Goal: Task Accomplishment & Management: Complete application form

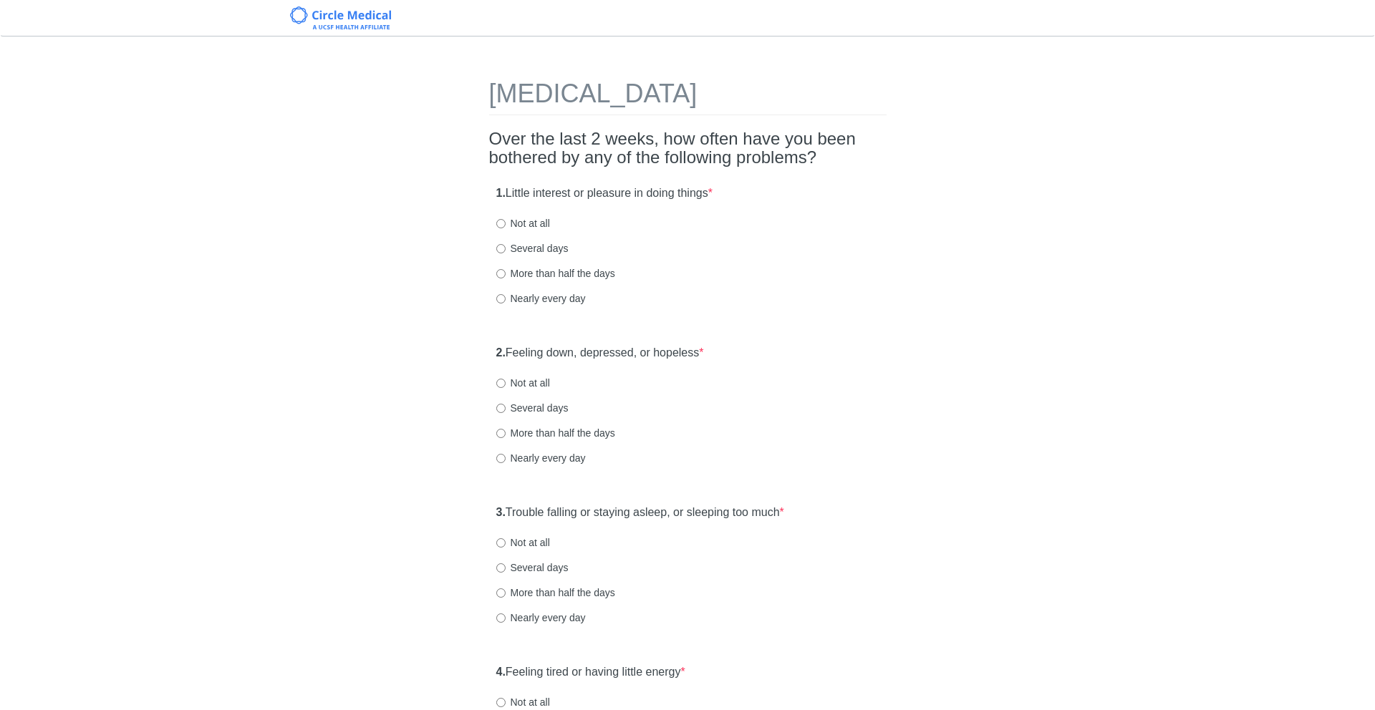
scroll to position [32, 0]
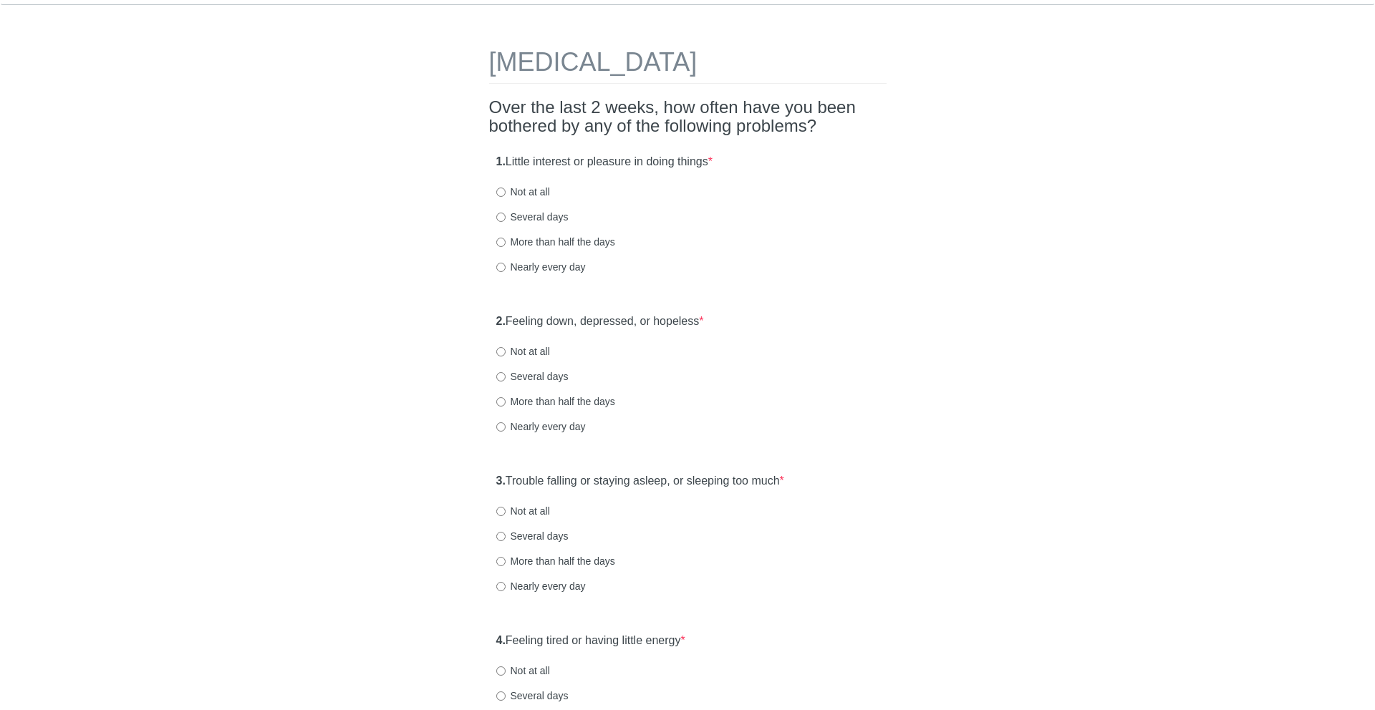
click at [519, 159] on label "1. Little interest or pleasure in doing things *" at bounding box center [604, 162] width 216 height 16
drag, startPoint x: 519, startPoint y: 159, endPoint x: 720, endPoint y: 165, distance: 200.5
click at [712, 165] on label "1. Little interest or pleasure in doing things *" at bounding box center [604, 162] width 216 height 16
drag, startPoint x: 720, startPoint y: 165, endPoint x: 502, endPoint y: 168, distance: 217.7
click at [502, 168] on label "1. Little interest or pleasure in doing things *" at bounding box center [604, 162] width 216 height 16
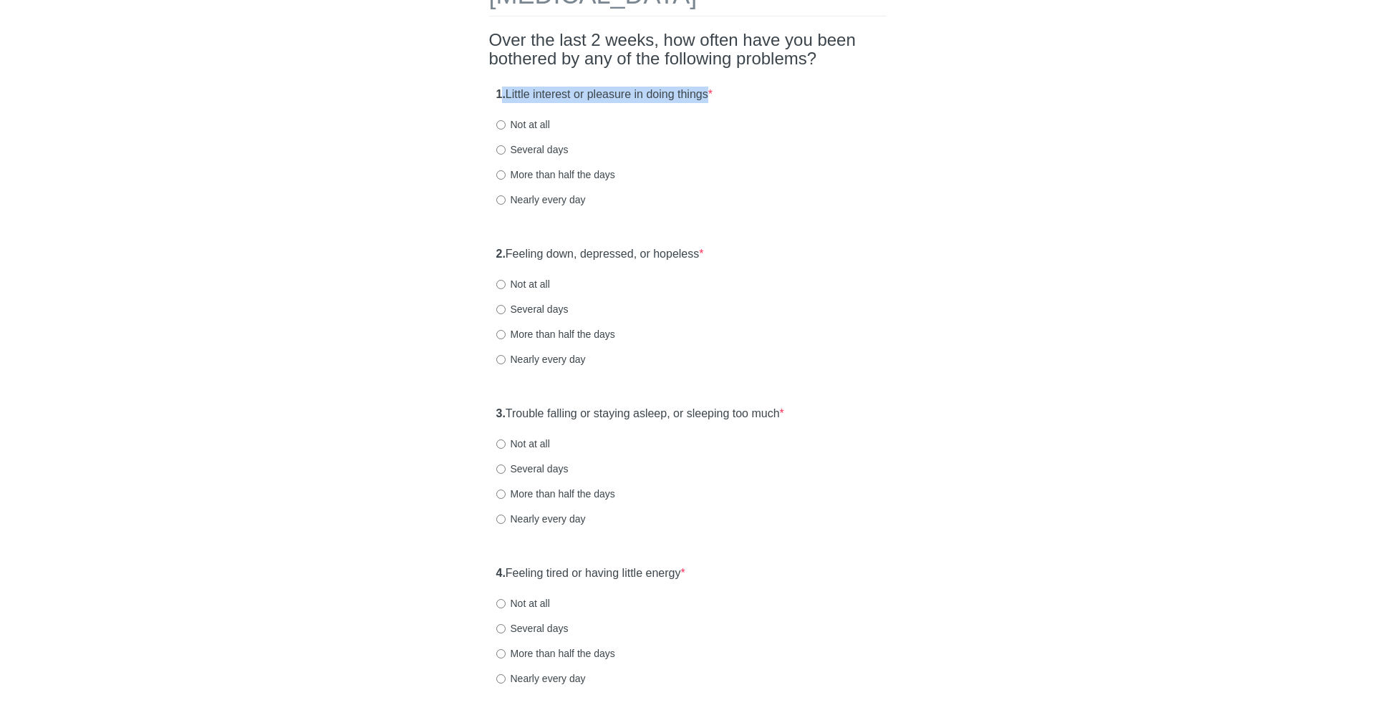
scroll to position [107, 0]
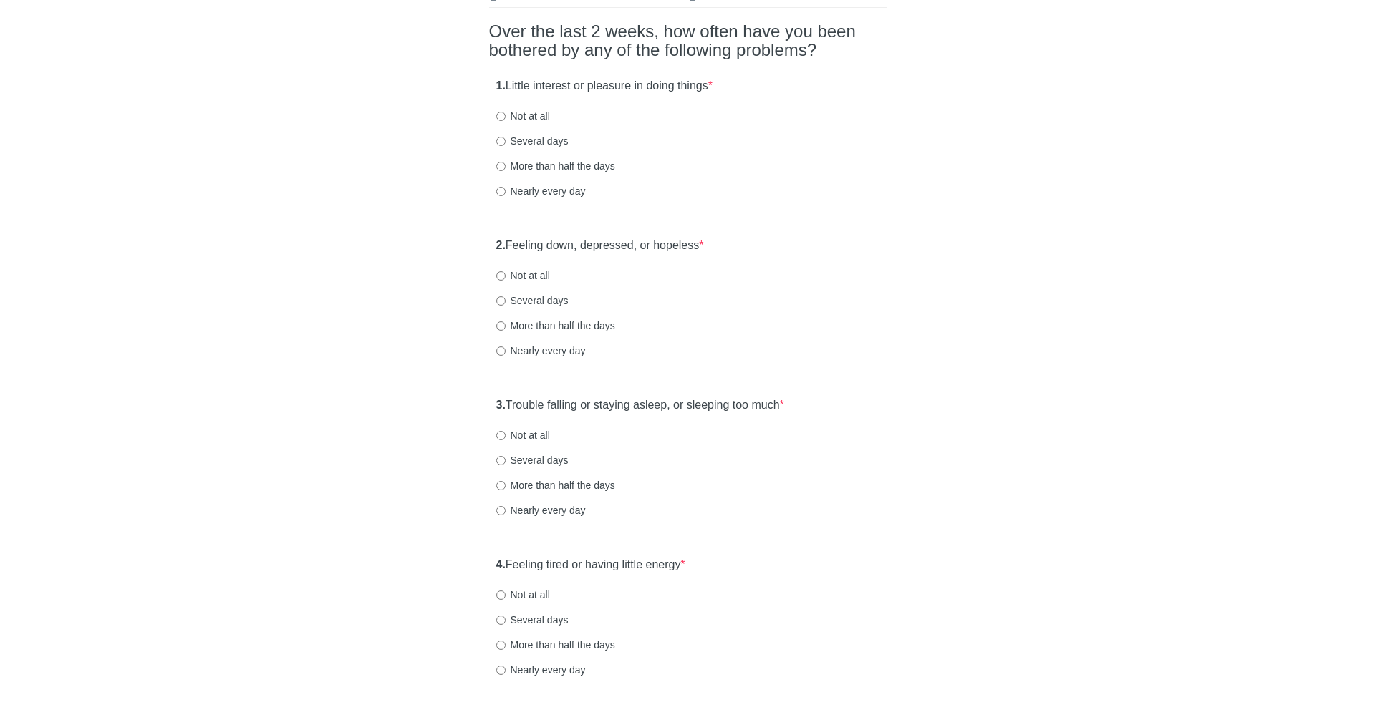
click at [545, 164] on label "More than half the days" at bounding box center [555, 166] width 119 height 14
click at [505, 164] on input "More than half the days" at bounding box center [500, 166] width 9 height 9
radio input "true"
drag, startPoint x: 523, startPoint y: 240, endPoint x: 677, endPoint y: 240, distance: 153.2
click at [677, 240] on label "2. Feeling down, depressed, or hopeless *" at bounding box center [600, 246] width 208 height 16
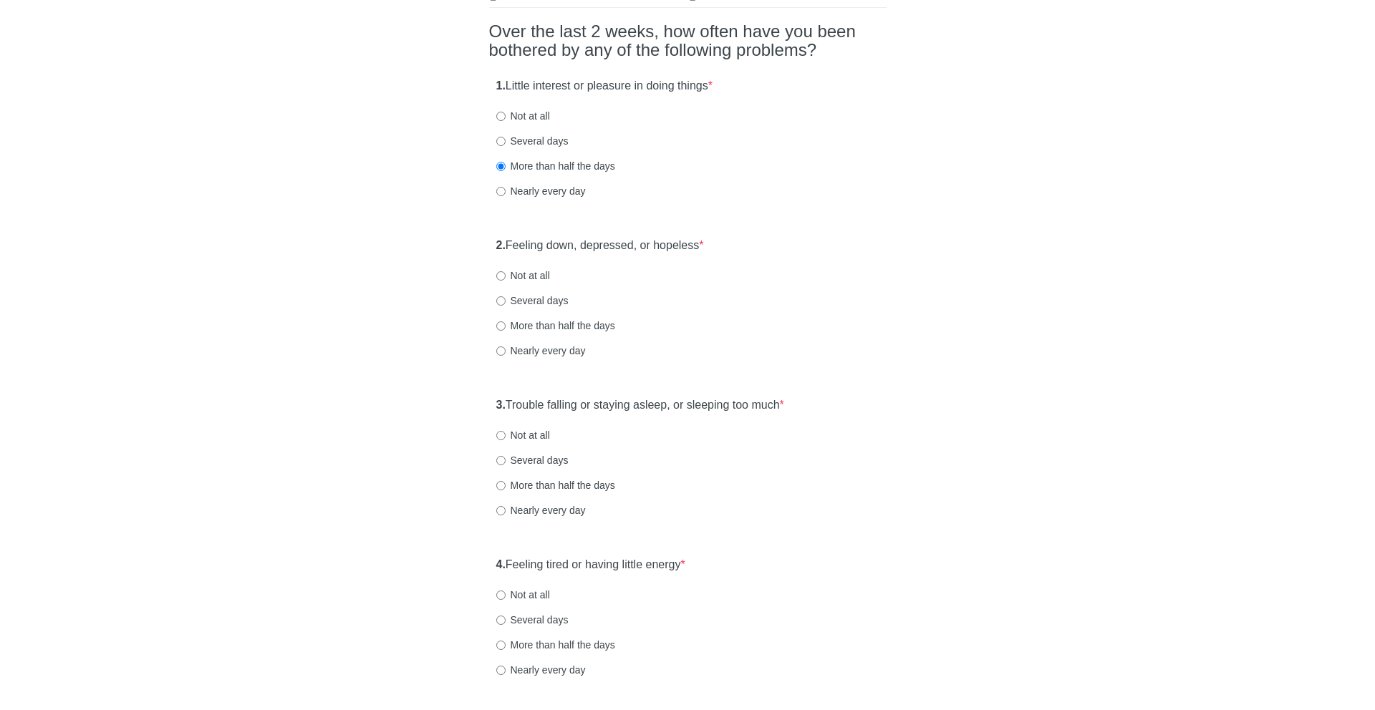
click at [552, 354] on label "Nearly every day" at bounding box center [540, 351] width 89 height 14
click at [505, 354] on input "Nearly every day" at bounding box center [500, 351] width 9 height 9
radio input "true"
drag, startPoint x: 510, startPoint y: 404, endPoint x: 824, endPoint y: 404, distance: 313.6
click at [824, 404] on div "3. Trouble falling or staying asleep, or sleeping too much * Not at all Several…" at bounding box center [687, 464] width 397 height 149
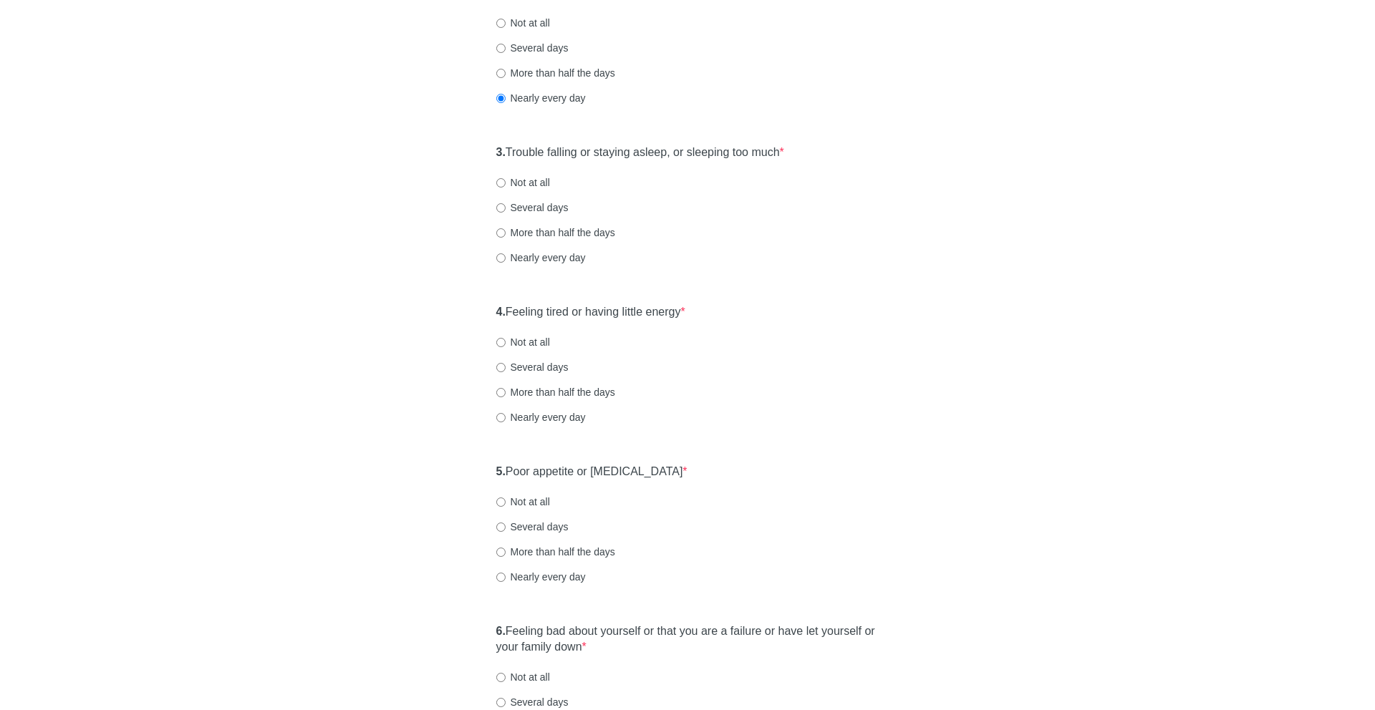
scroll to position [363, 0]
click at [542, 205] on label "Several days" at bounding box center [532, 205] width 72 height 14
click at [505, 205] on input "Several days" at bounding box center [500, 204] width 9 height 9
radio input "true"
drag, startPoint x: 514, startPoint y: 308, endPoint x: 773, endPoint y: 308, distance: 259.2
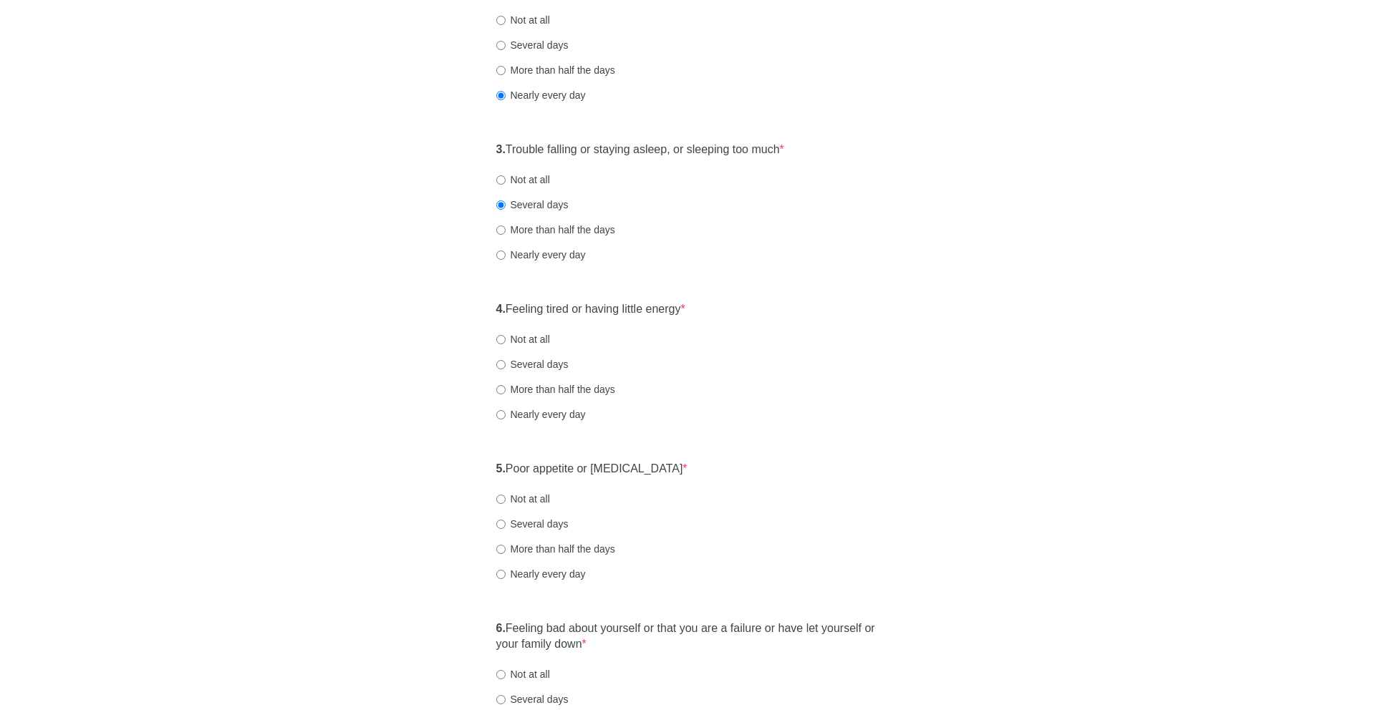
click at [773, 308] on div "4. Feeling tired or having little energy * Not at all Several days More than ha…" at bounding box center [687, 368] width 397 height 149
click at [546, 361] on label "Several days" at bounding box center [532, 364] width 72 height 14
click at [505, 361] on input "Several days" at bounding box center [500, 364] width 9 height 9
radio input "true"
drag, startPoint x: 505, startPoint y: 467, endPoint x: 669, endPoint y: 477, distance: 163.5
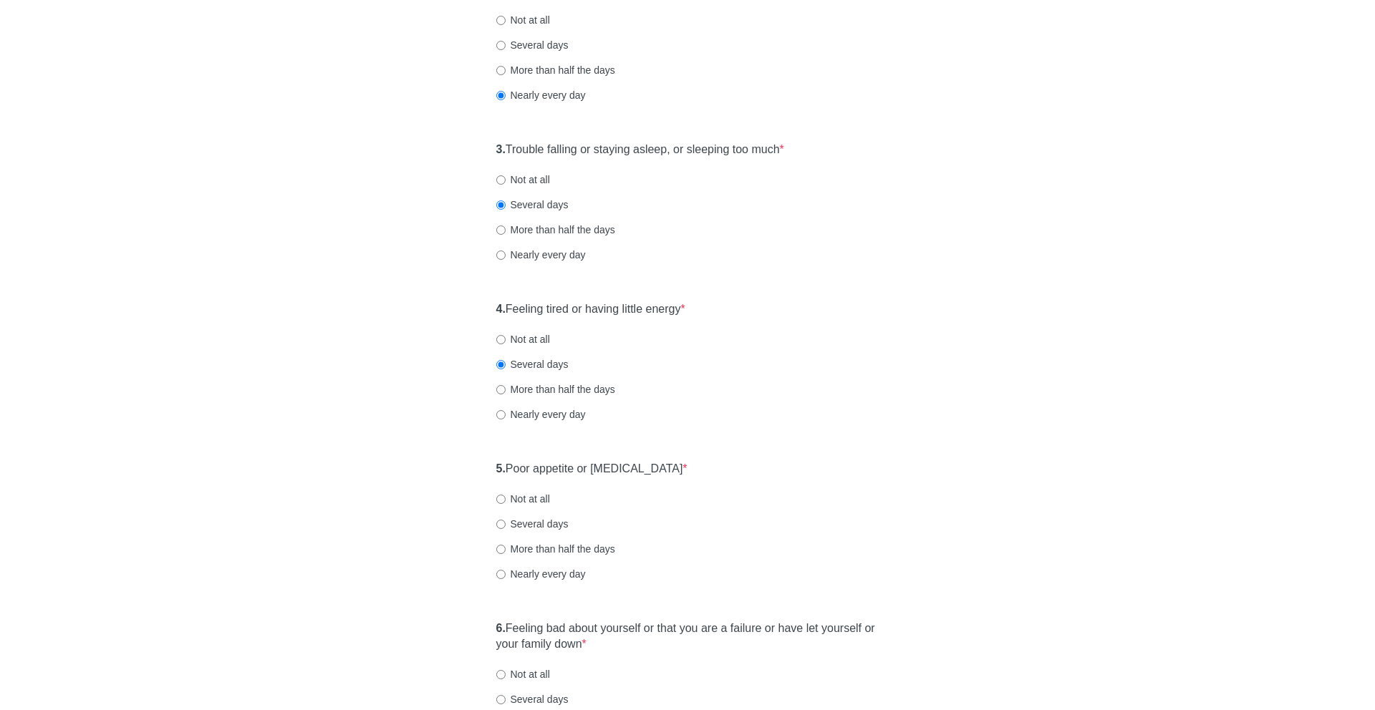
click at [669, 477] on div "5. Poor appetite or [MEDICAL_DATA] * Not at all Several days More than half the…" at bounding box center [687, 528] width 397 height 149
click at [540, 519] on label "Several days" at bounding box center [532, 524] width 72 height 14
click at [505, 520] on input "Several days" at bounding box center [500, 524] width 9 height 9
radio input "true"
drag, startPoint x: 513, startPoint y: 624, endPoint x: 625, endPoint y: 645, distance: 113.7
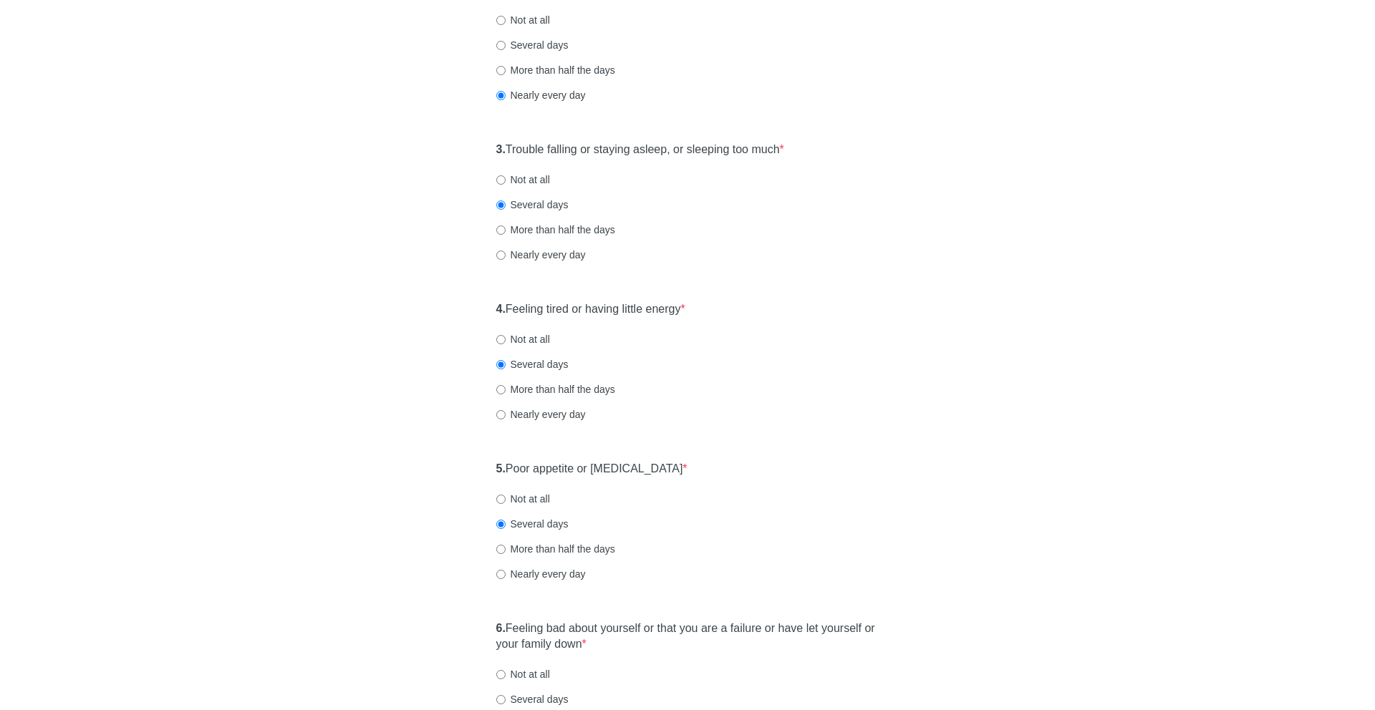
click at [625, 645] on label "6. Feeling bad about yourself or that you are a failure or have let yourself or…" at bounding box center [687, 637] width 383 height 33
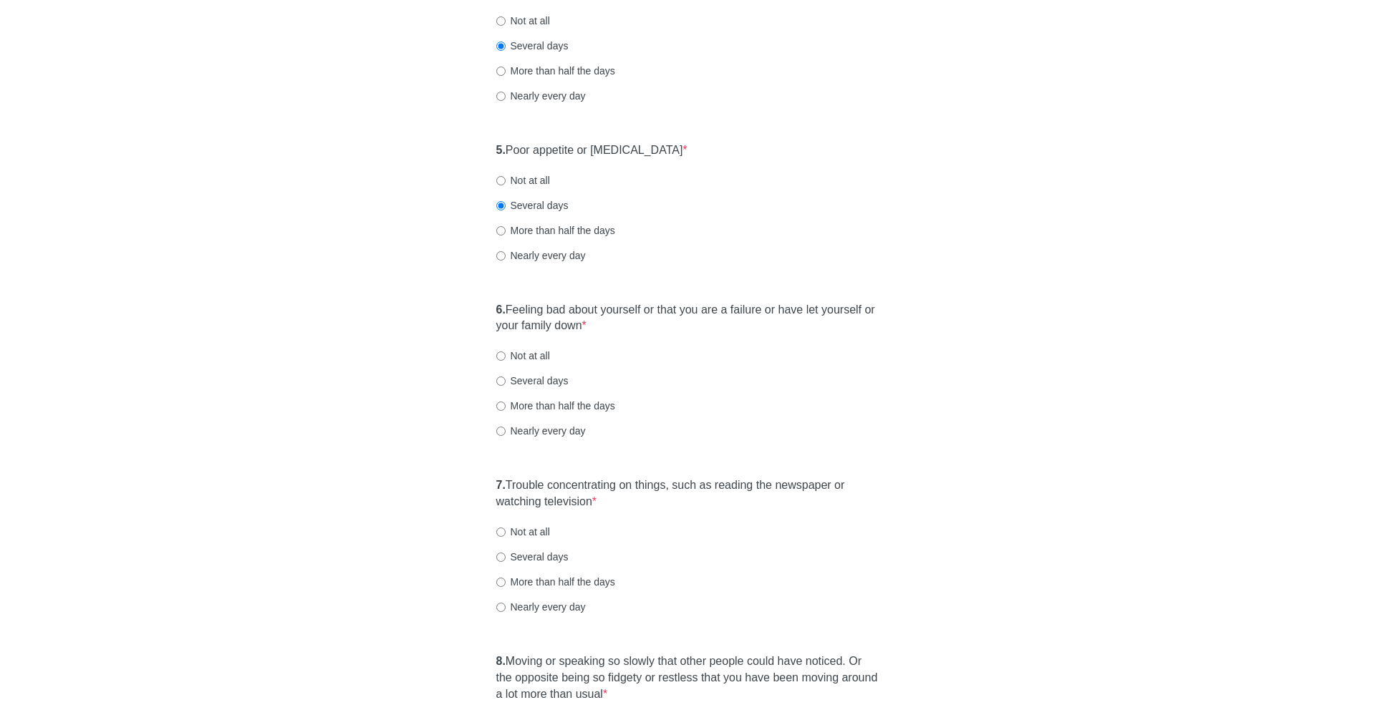
scroll to position [833, 0]
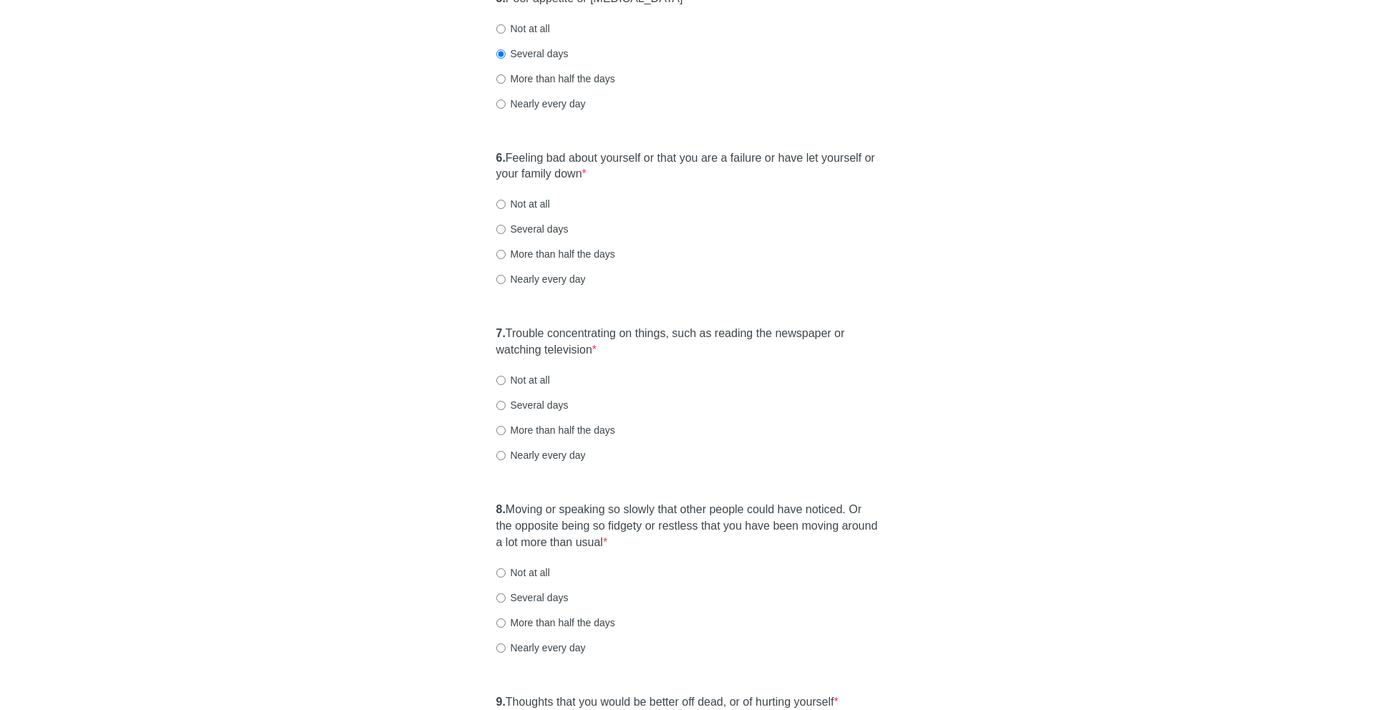
click at [540, 253] on label "More than half the days" at bounding box center [555, 254] width 119 height 14
click at [505, 253] on input "More than half the days" at bounding box center [500, 254] width 9 height 9
radio input "true"
drag, startPoint x: 511, startPoint y: 330, endPoint x: 609, endPoint y: 354, distance: 100.2
click at [609, 354] on label "7. Trouble concentrating on things, such as reading the newspaper or watching t…" at bounding box center [687, 342] width 383 height 33
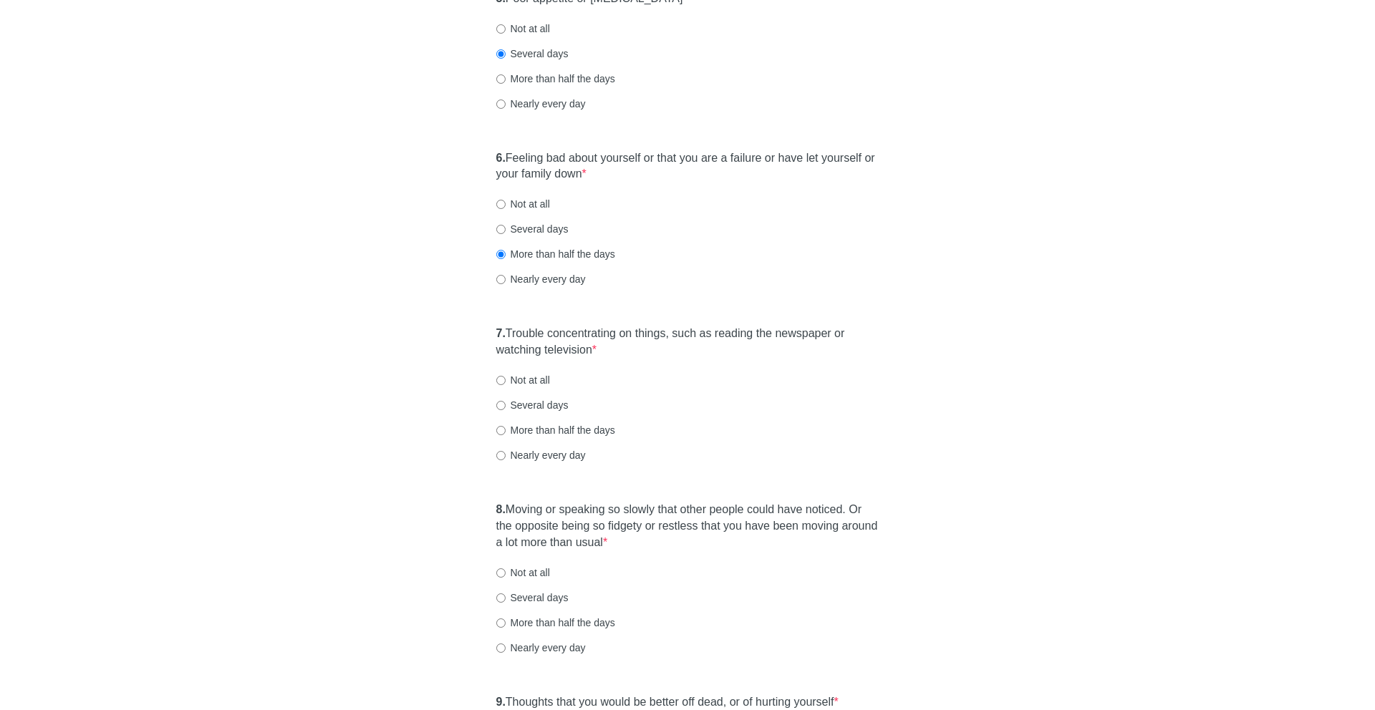
click at [547, 411] on label "Several days" at bounding box center [532, 405] width 72 height 14
click at [505, 410] on input "Several days" at bounding box center [500, 405] width 9 height 9
radio input "true"
drag, startPoint x: 508, startPoint y: 500, endPoint x: 691, endPoint y: 546, distance: 188.9
click at [691, 546] on div "8. Moving or speaking so slowly that other people could have noticed. Or the op…" at bounding box center [687, 586] width 397 height 182
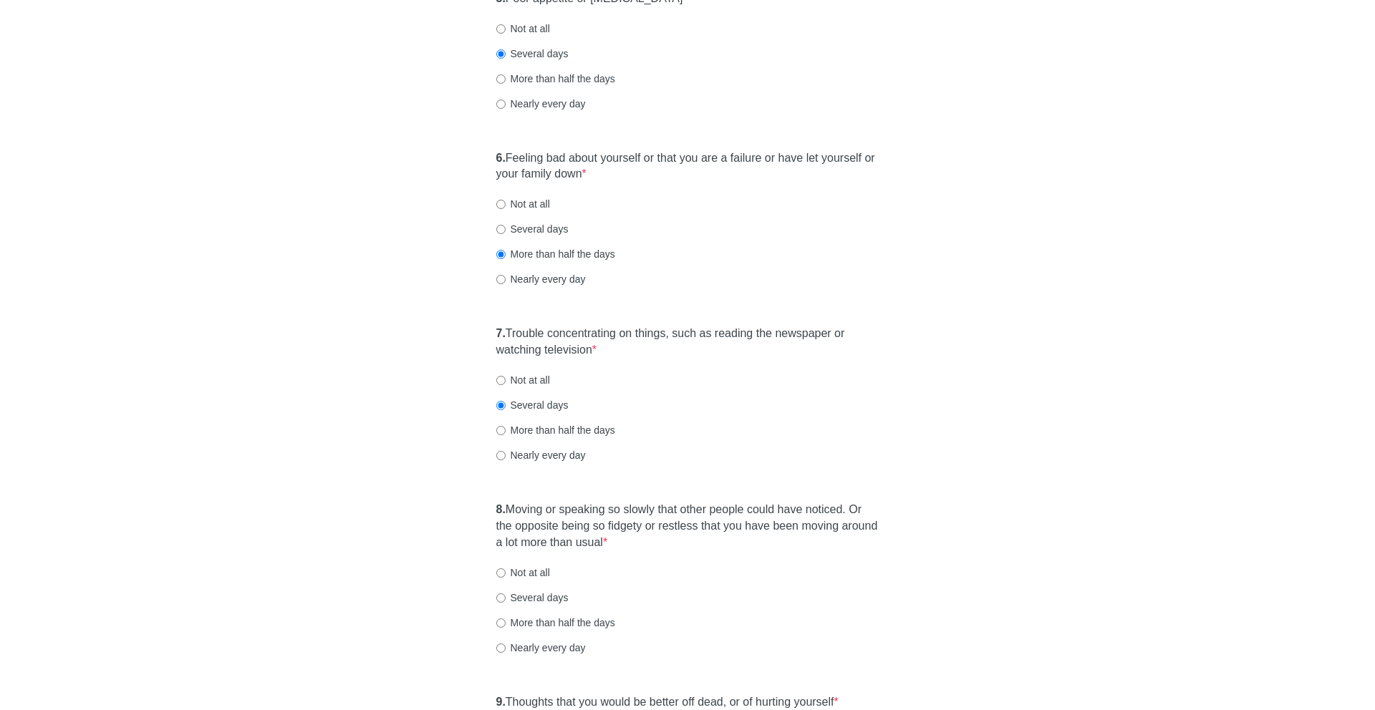
click at [537, 572] on label "Not at all" at bounding box center [523, 573] width 54 height 14
click at [505, 572] on input "Not at all" at bounding box center [500, 572] width 9 height 9
radio input "true"
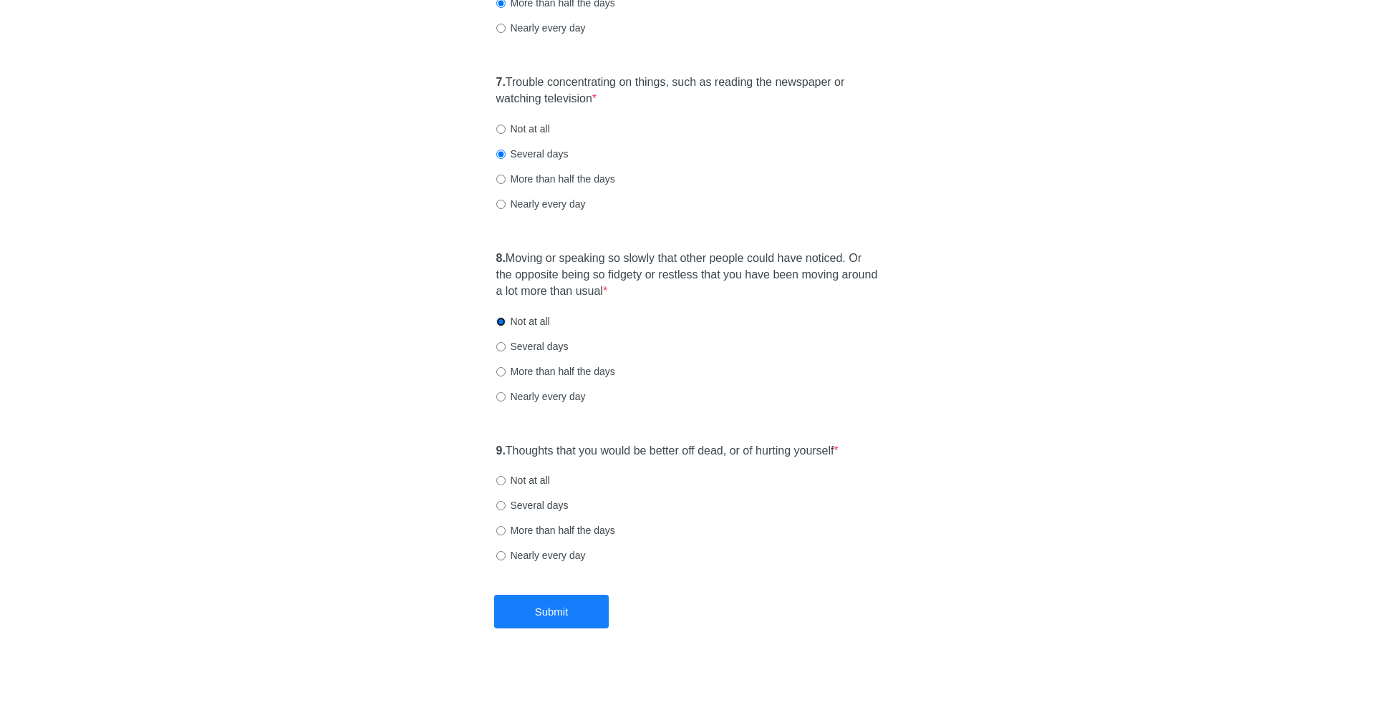
scroll to position [1090, 0]
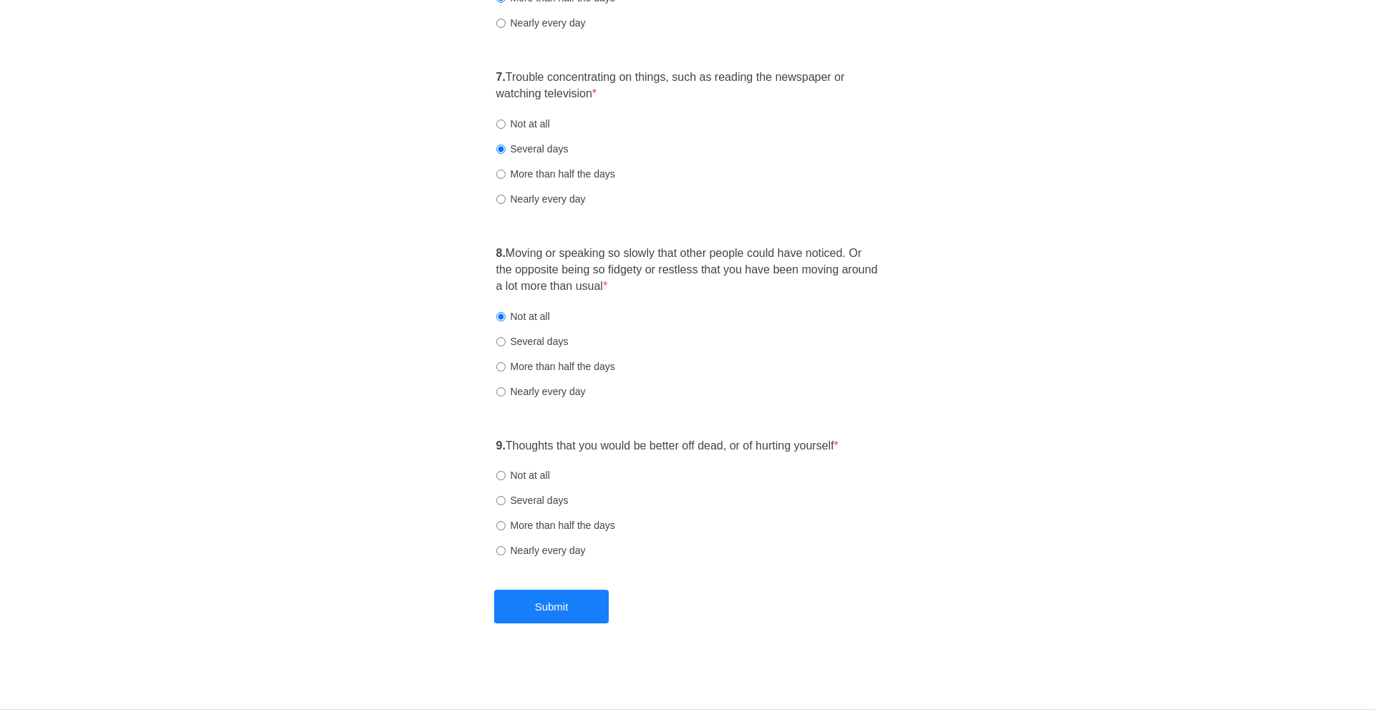
drag, startPoint x: 512, startPoint y: 450, endPoint x: 770, endPoint y: 459, distance: 257.9
click at [770, 459] on div "9. Thoughts that you would be better off dead, or of hurting yourself * Not at …" at bounding box center [687, 505] width 397 height 149
click at [526, 475] on label "Not at all" at bounding box center [523, 475] width 54 height 14
click at [505, 475] on input "Not at all" at bounding box center [500, 475] width 9 height 9
radio input "true"
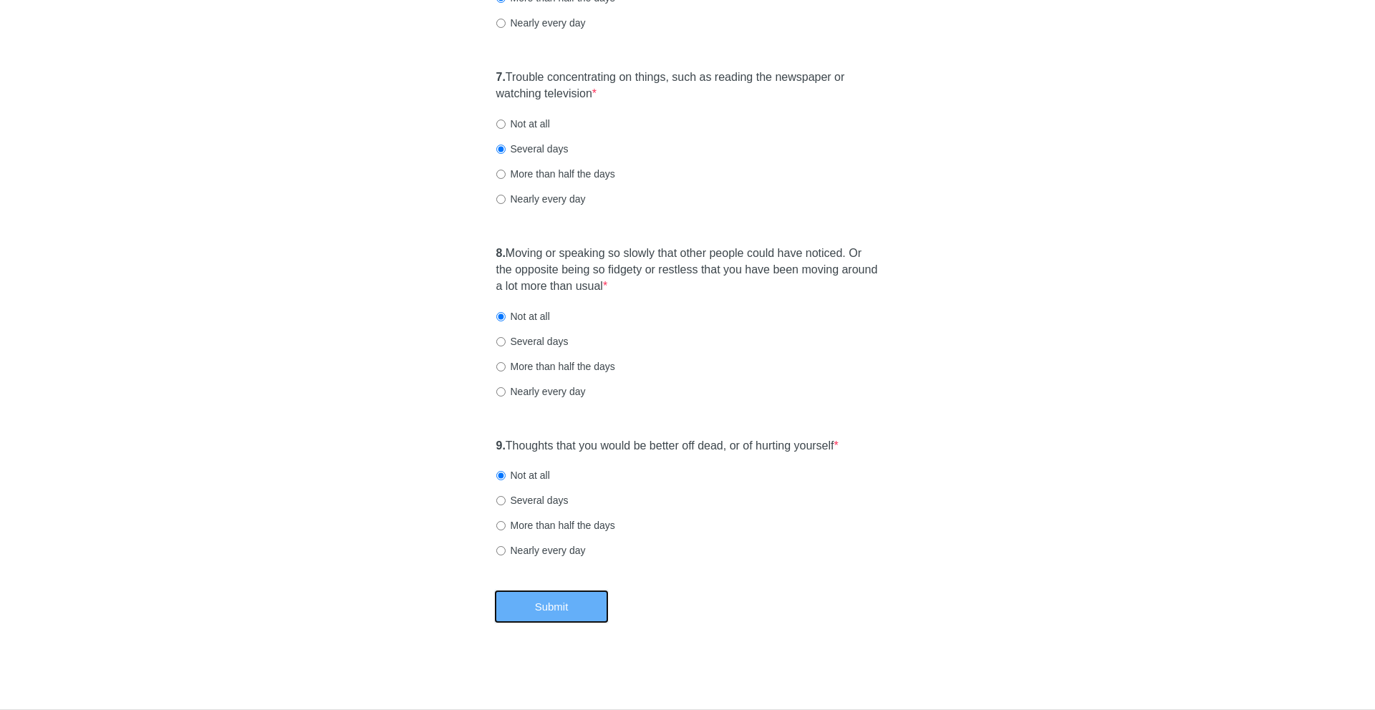
click at [553, 591] on button "Submit" at bounding box center [551, 607] width 115 height 34
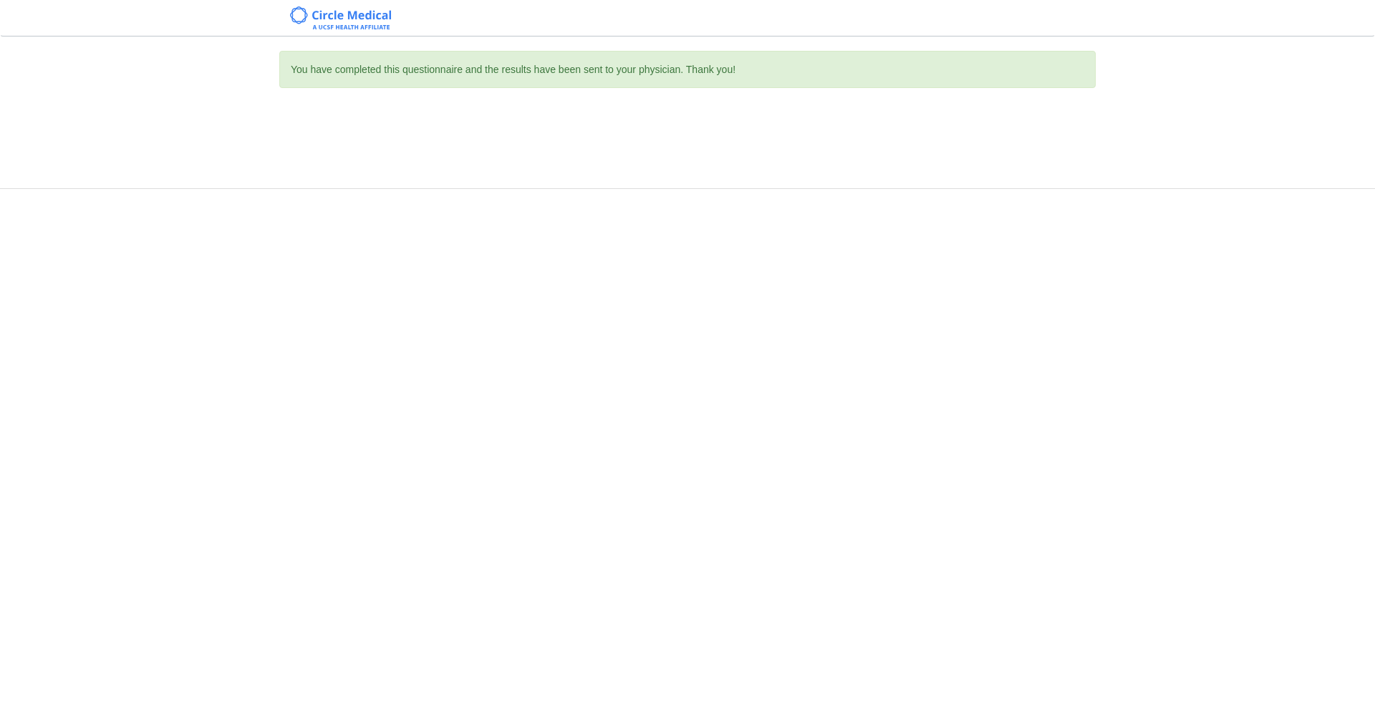
scroll to position [0, 0]
